Goal: Task Accomplishment & Management: Complete application form

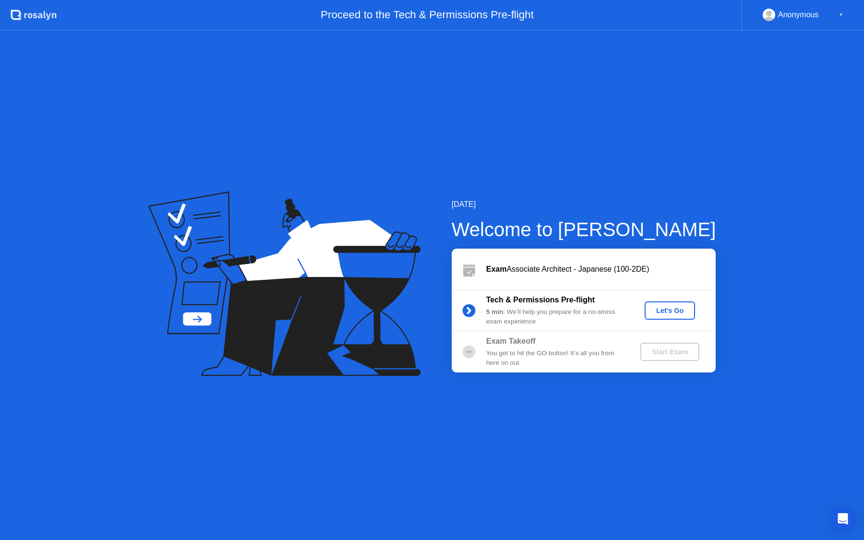
click at [676, 311] on div "Let's Go" at bounding box center [670, 311] width 43 height 8
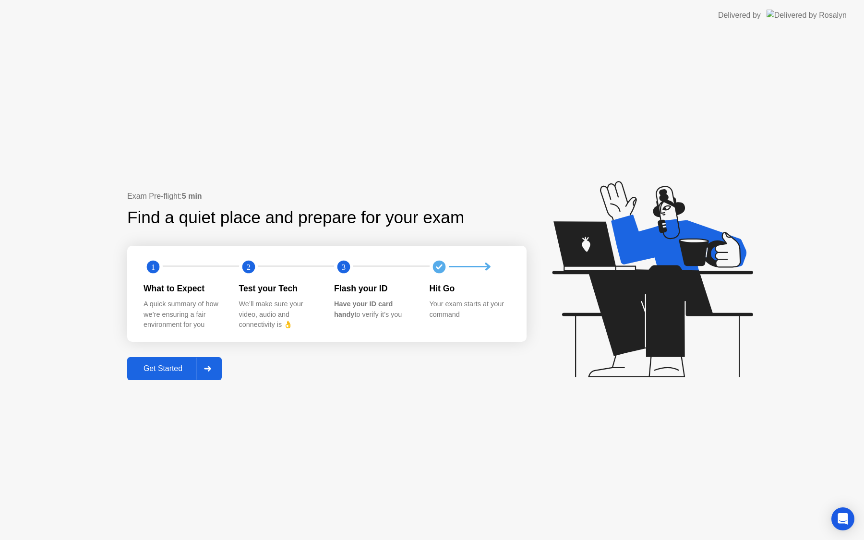
click at [155, 367] on div "Get Started" at bounding box center [163, 368] width 66 height 9
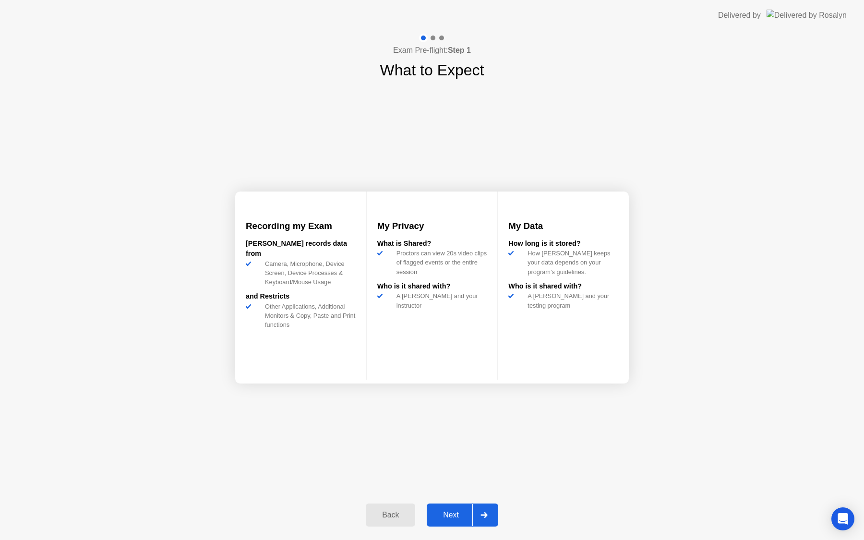
click at [456, 511] on div "Next" at bounding box center [451, 515] width 43 height 9
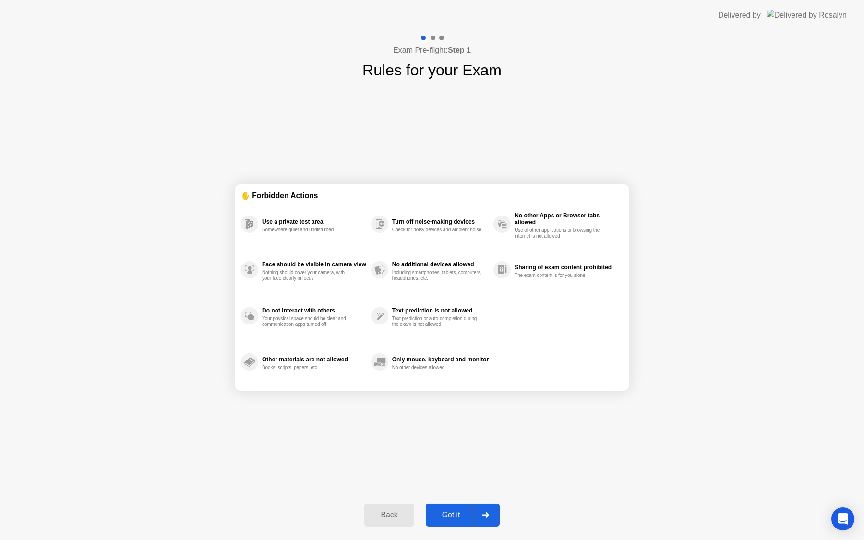
click at [455, 513] on div "Got it" at bounding box center [451, 515] width 45 height 9
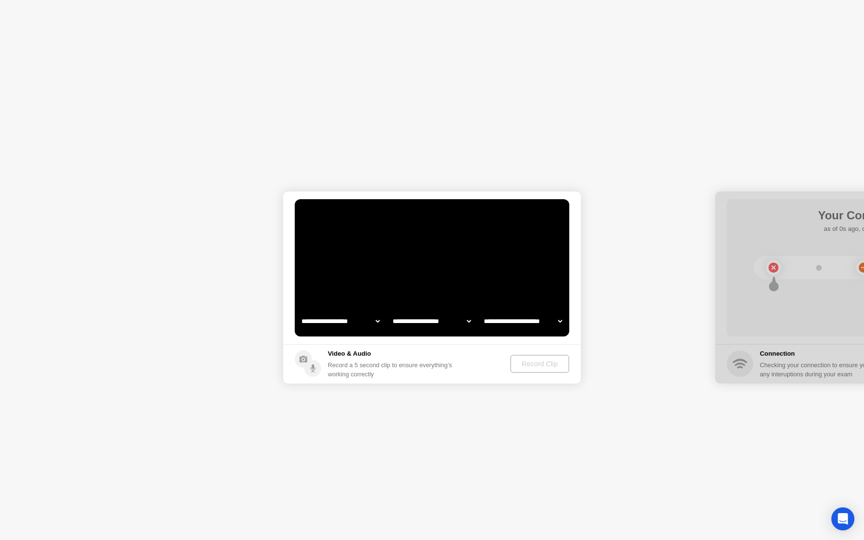
select select "**********"
select select "*******"
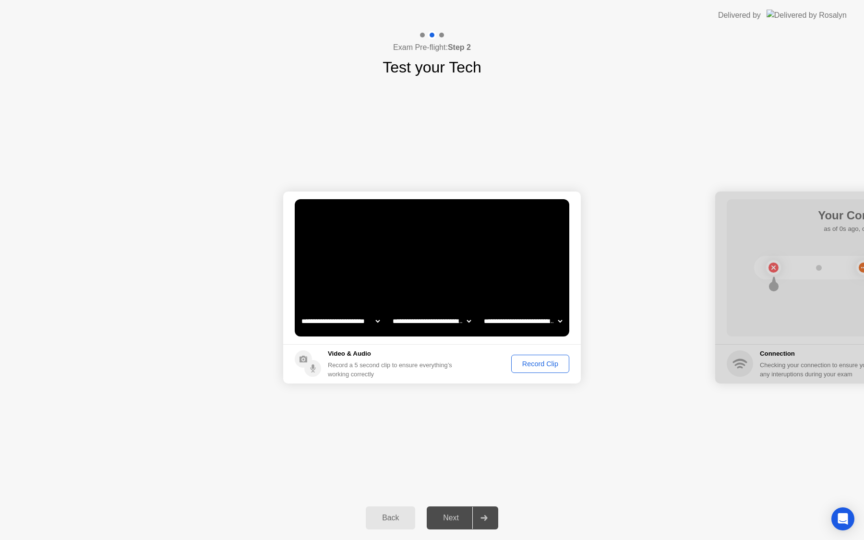
click at [801, 299] on div at bounding box center [864, 288] width 298 height 192
click at [552, 363] on div "Record Clip" at bounding box center [540, 364] width 51 height 8
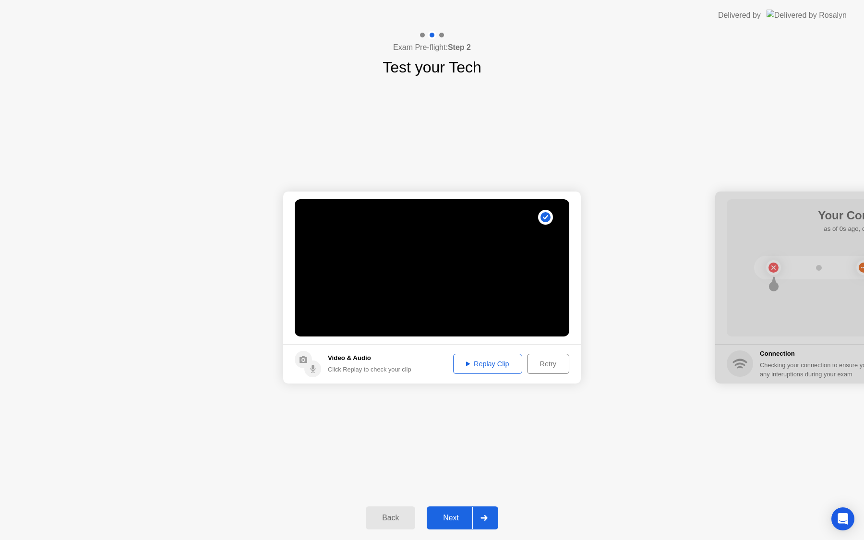
click at [466, 364] on icon at bounding box center [468, 364] width 4 height 4
click at [459, 516] on div "Next" at bounding box center [451, 518] width 43 height 9
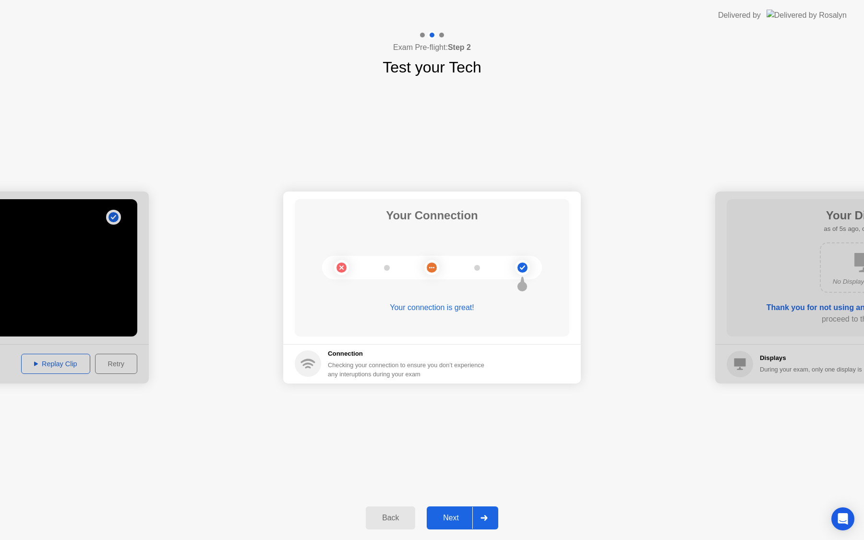
click at [458, 519] on div "Next" at bounding box center [451, 518] width 43 height 9
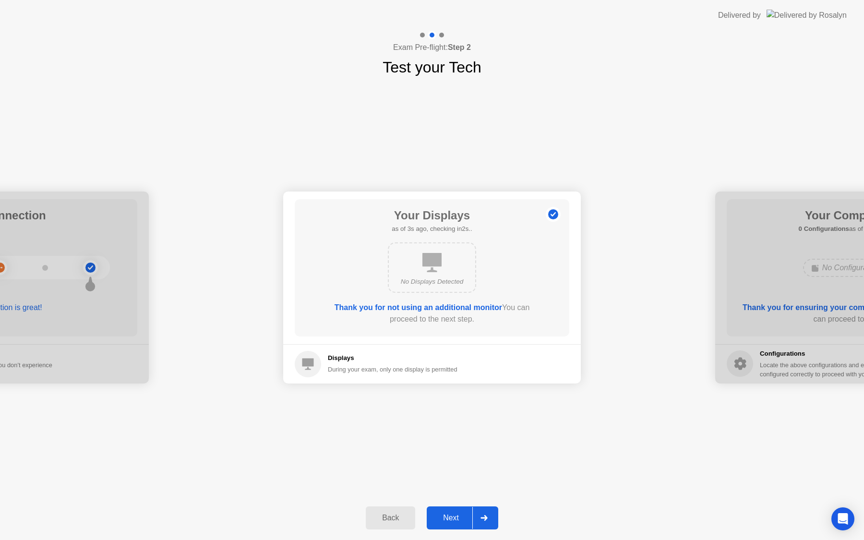
click at [462, 516] on div "Next" at bounding box center [451, 518] width 43 height 9
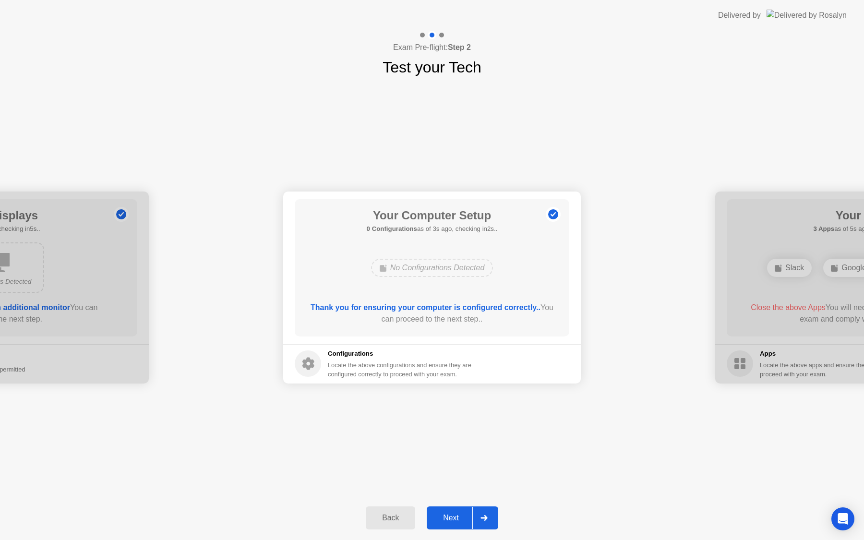
click at [462, 516] on div "Next" at bounding box center [451, 518] width 43 height 9
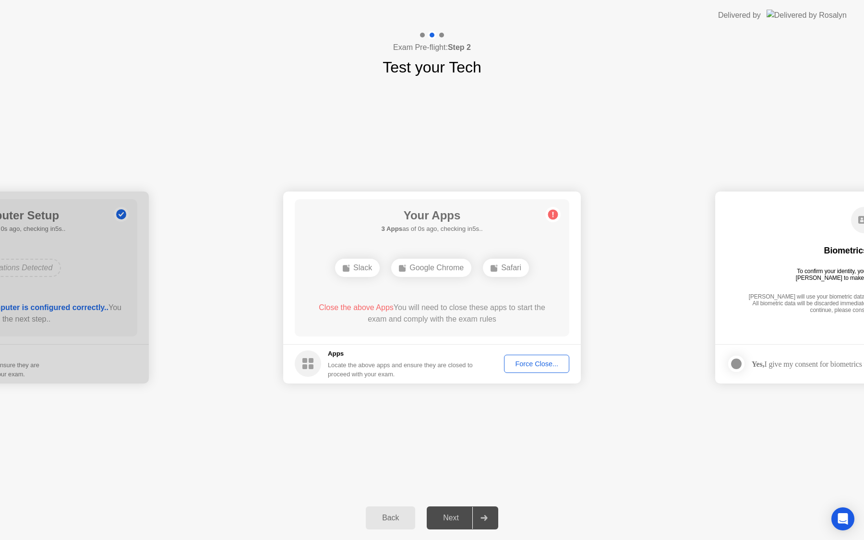
click at [546, 362] on div "Force Close..." at bounding box center [537, 364] width 59 height 8
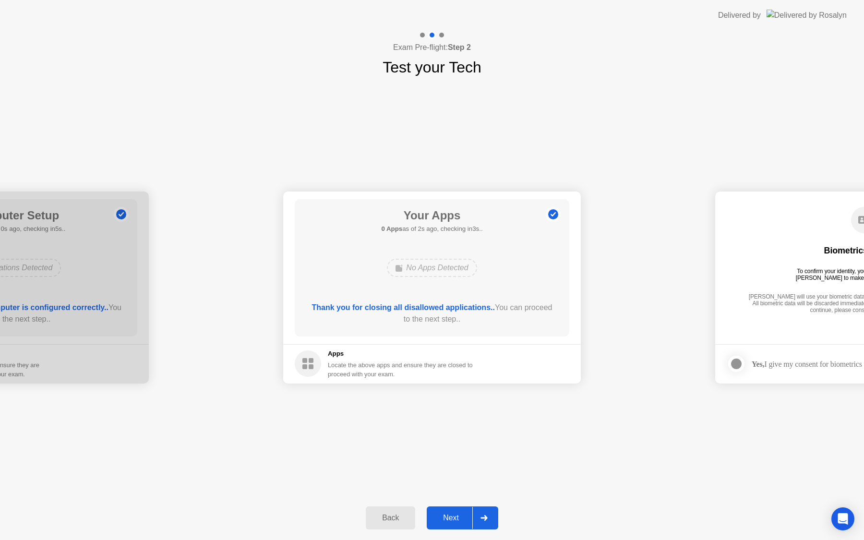
click at [453, 518] on div "Next" at bounding box center [451, 518] width 43 height 9
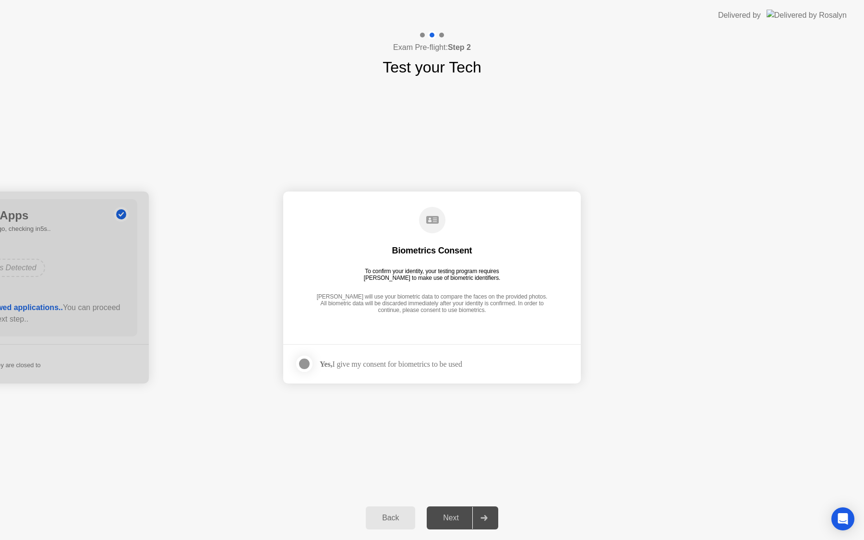
click at [305, 364] on div at bounding box center [305, 364] width 12 height 12
click at [452, 517] on div "Next" at bounding box center [451, 518] width 43 height 9
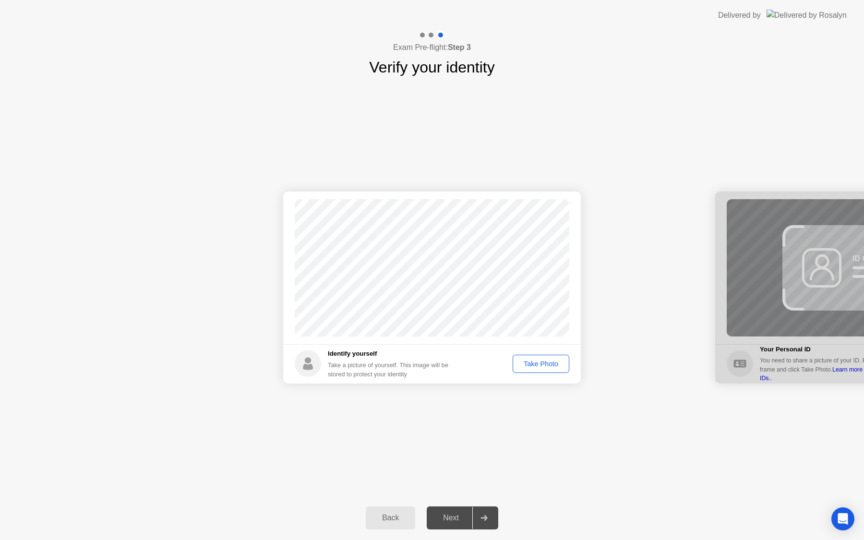
click at [383, 514] on div "Back" at bounding box center [391, 518] width 44 height 9
select select "**********"
select select "*******"
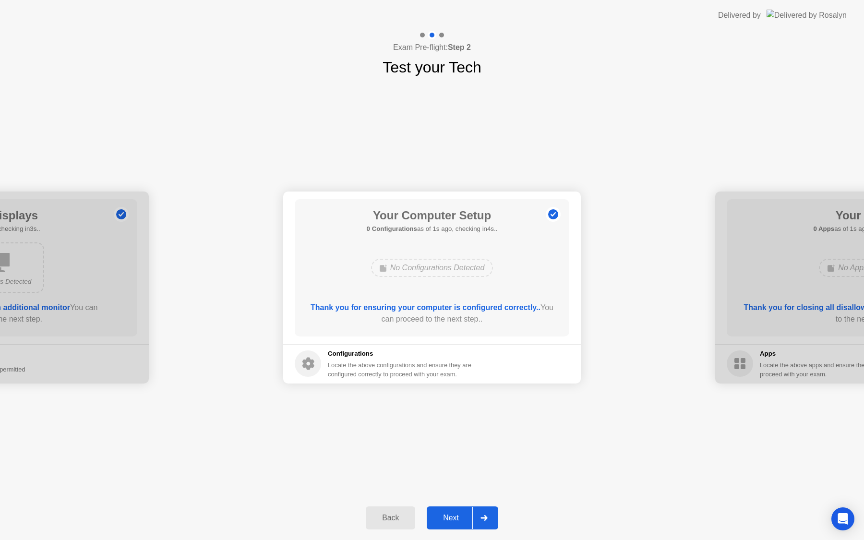
click at [405, 518] on div "Back" at bounding box center [391, 518] width 44 height 9
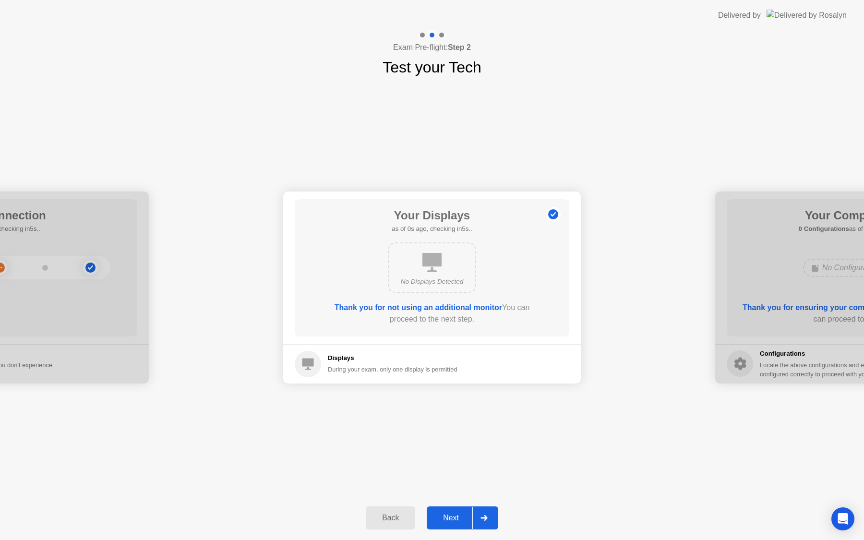
click at [405, 518] on div "Back" at bounding box center [391, 518] width 44 height 9
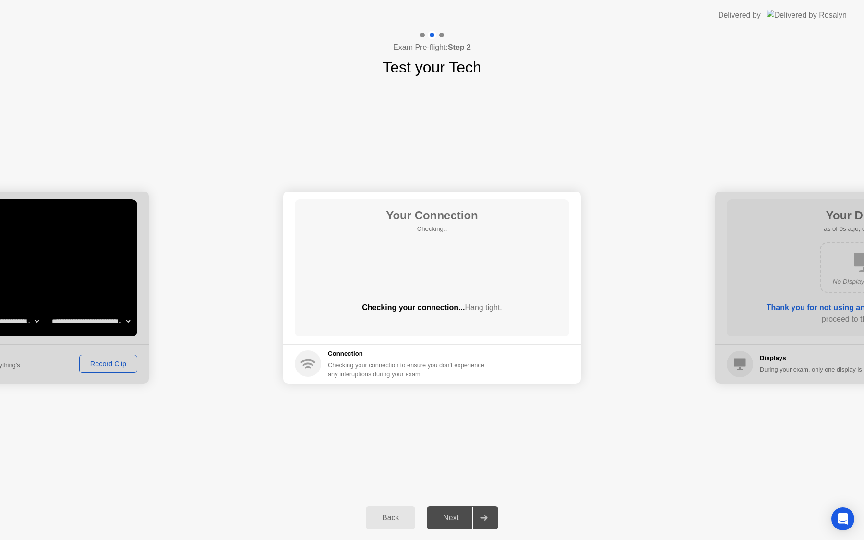
click at [405, 518] on div "Back" at bounding box center [391, 518] width 44 height 9
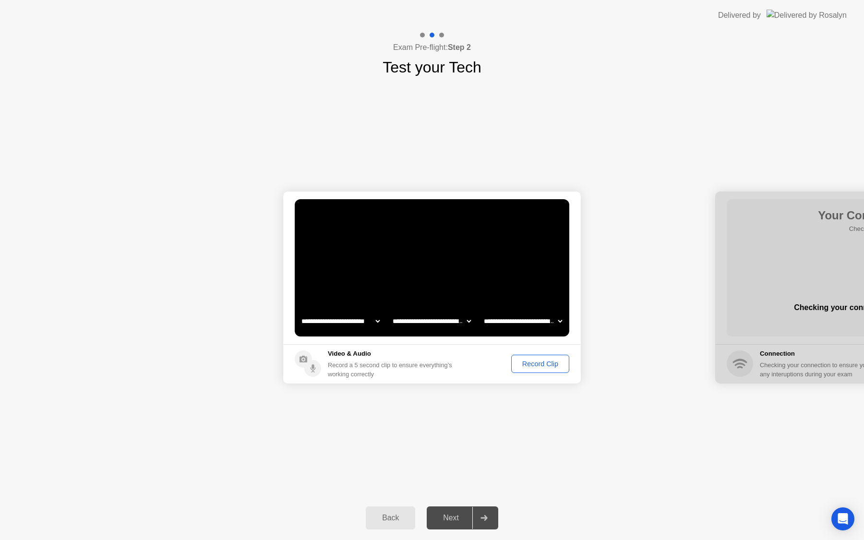
click at [544, 363] on div "Record Clip" at bounding box center [540, 364] width 51 height 8
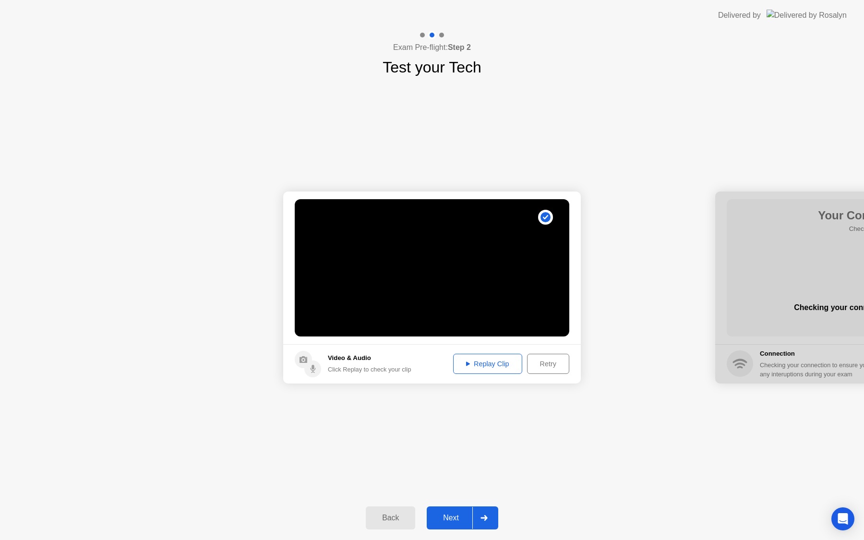
click at [448, 517] on div "Next" at bounding box center [451, 518] width 43 height 9
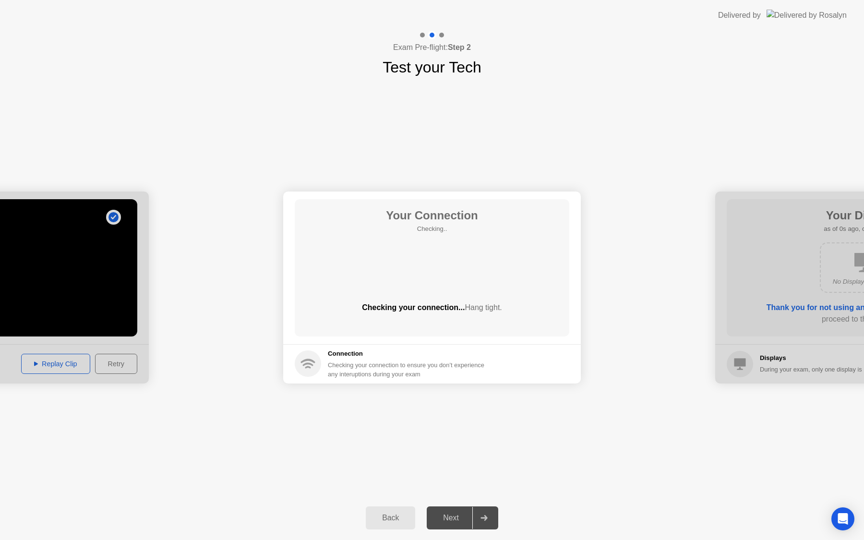
click at [450, 517] on div "Next" at bounding box center [451, 518] width 43 height 9
click at [459, 515] on div "Next" at bounding box center [451, 518] width 43 height 9
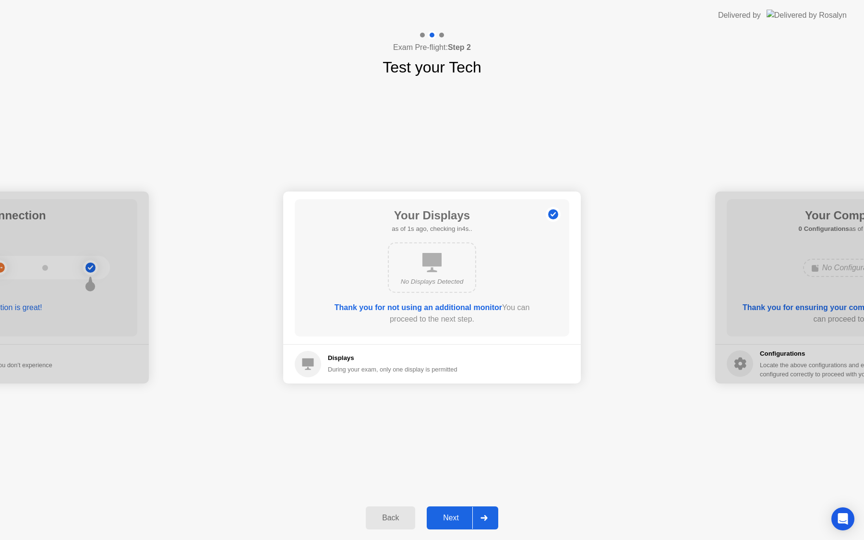
click at [456, 516] on div "Next" at bounding box center [451, 518] width 43 height 9
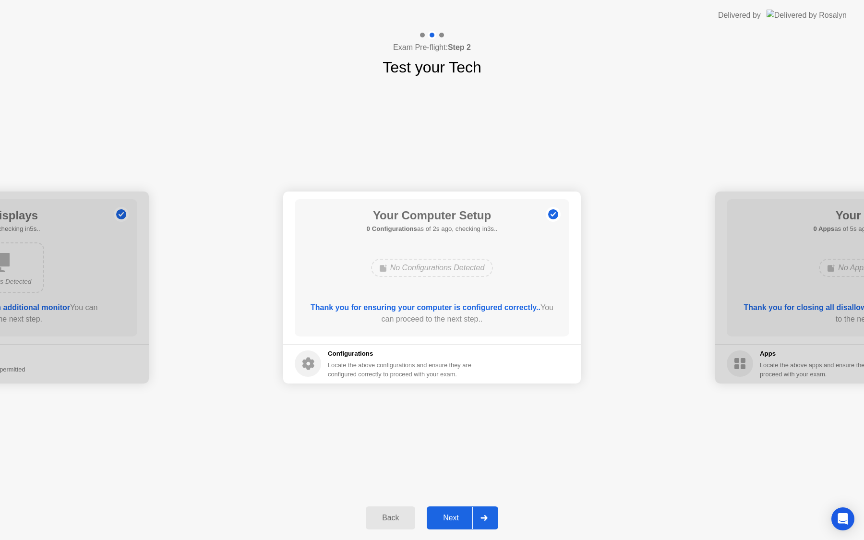
click at [456, 516] on div "Next" at bounding box center [451, 518] width 43 height 9
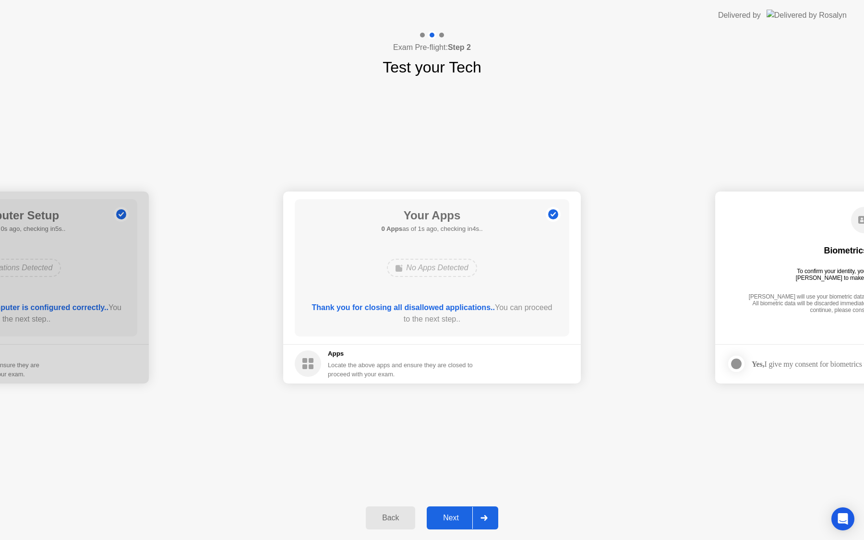
click at [456, 516] on div "Next" at bounding box center [451, 518] width 43 height 9
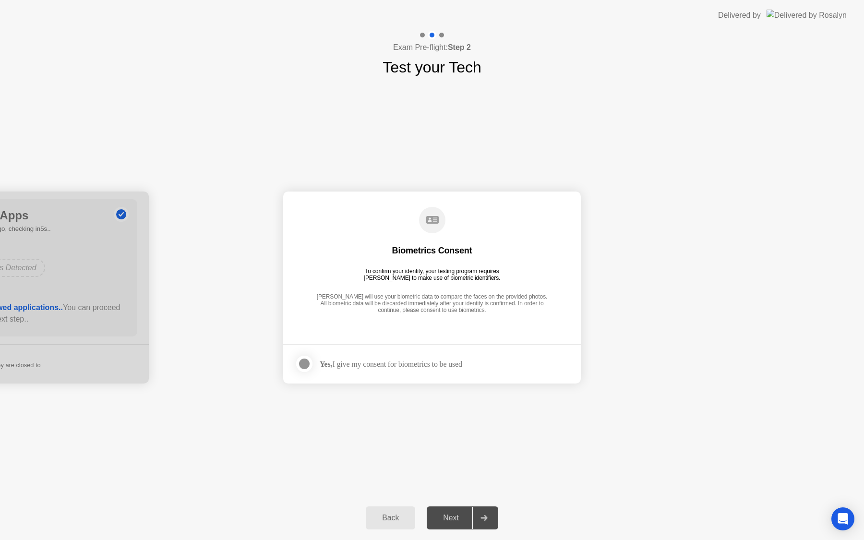
click at [305, 365] on div at bounding box center [305, 364] width 12 height 12
click at [448, 516] on div "Next" at bounding box center [451, 518] width 43 height 9
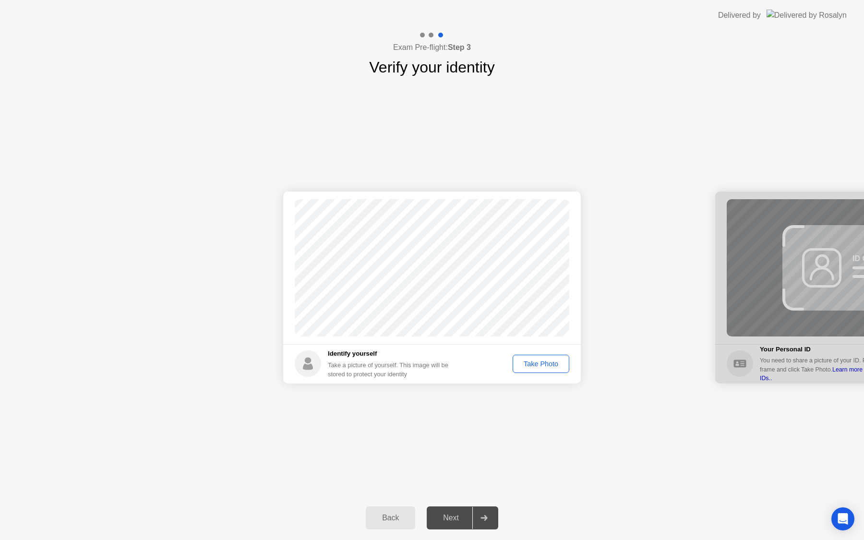
click at [550, 363] on div "Take Photo" at bounding box center [541, 364] width 50 height 8
click at [450, 515] on div "Next" at bounding box center [451, 518] width 43 height 9
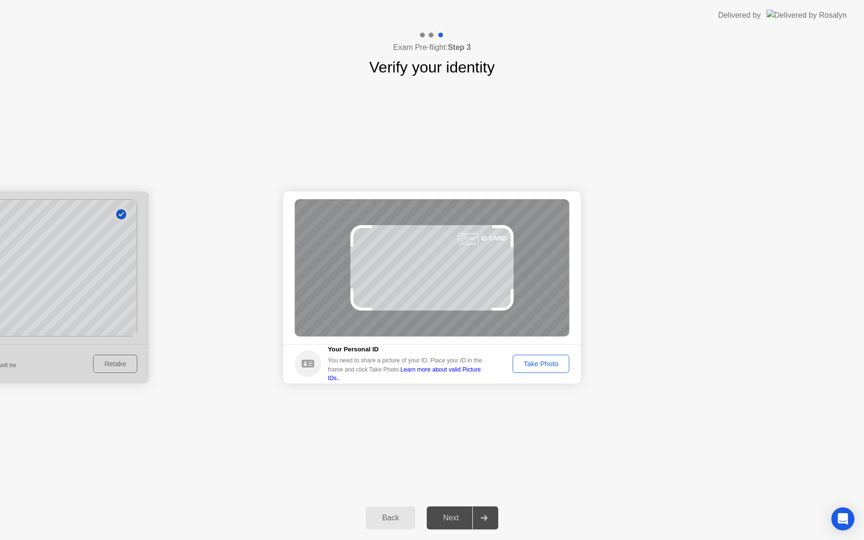
click at [562, 360] on div "Take Photo" at bounding box center [541, 364] width 50 height 8
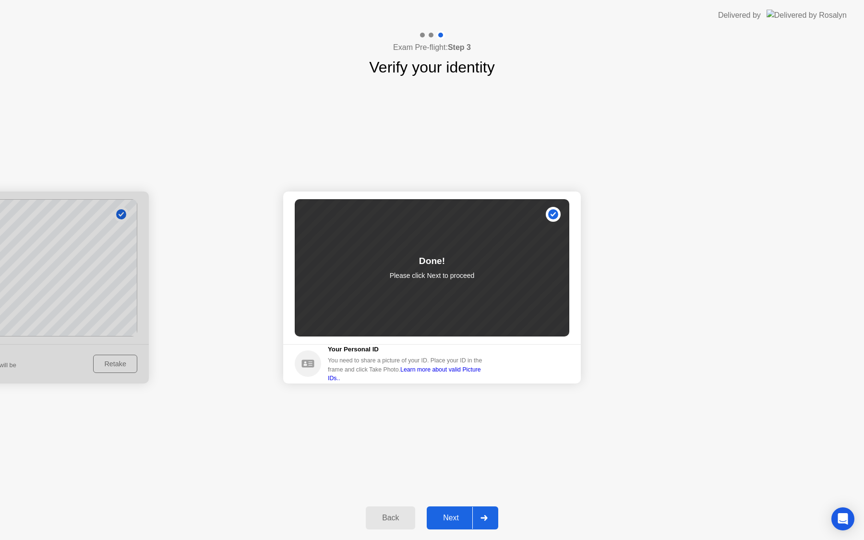
click at [459, 515] on div "Next" at bounding box center [451, 518] width 43 height 9
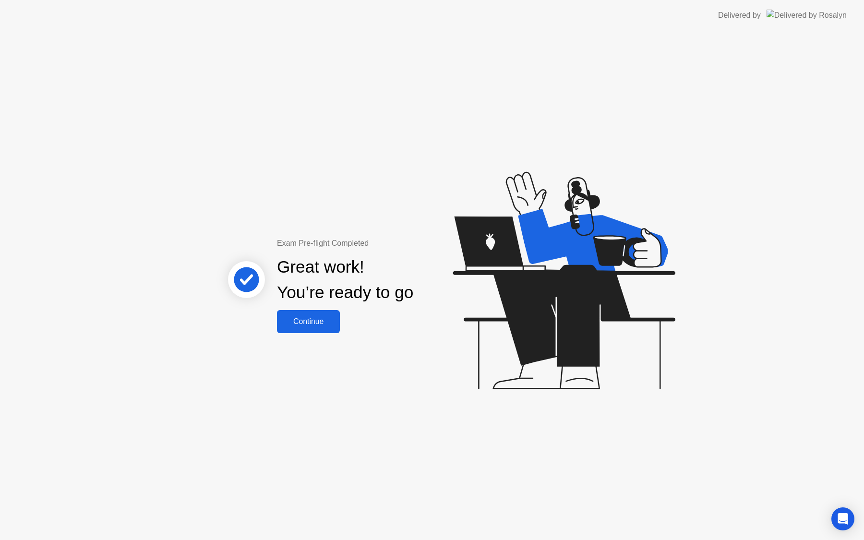
click at [323, 326] on div "Continue" at bounding box center [308, 321] width 57 height 9
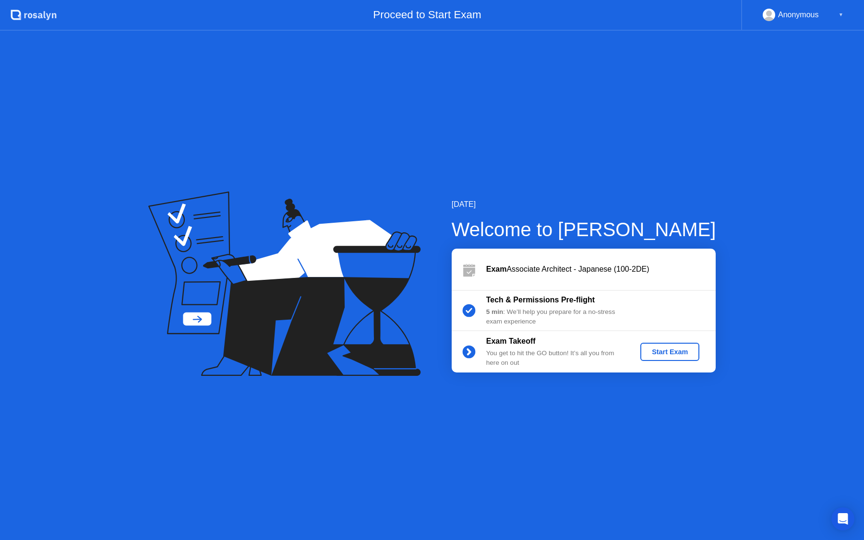
click at [673, 353] on div "Start Exam" at bounding box center [669, 352] width 51 height 8
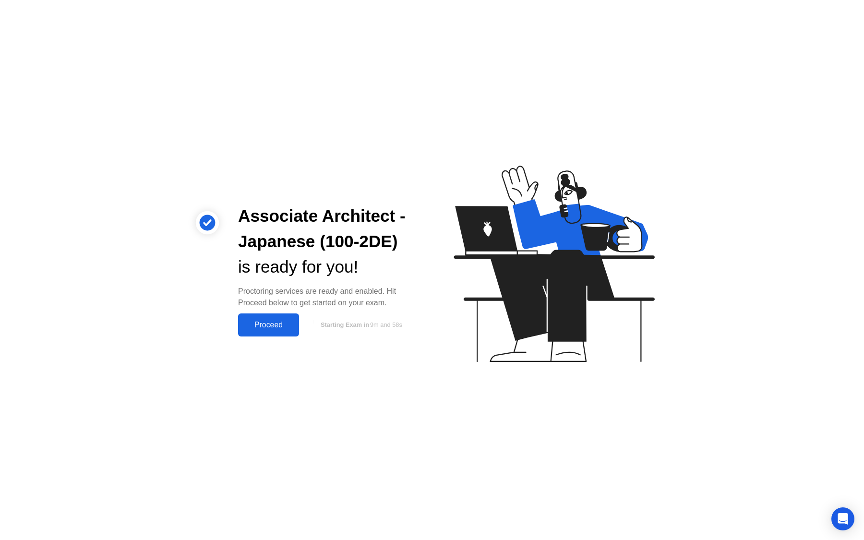
click at [282, 324] on div "Proceed" at bounding box center [268, 325] width 55 height 9
